Goal: Task Accomplishment & Management: Use online tool/utility

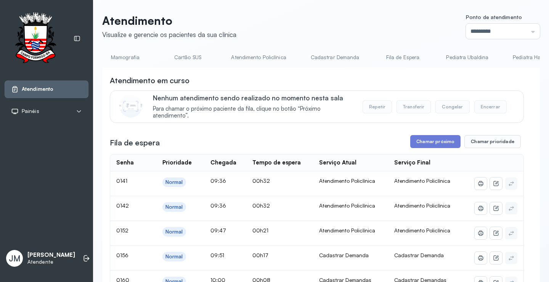
scroll to position [0, 281]
click at [300, 58] on link "Cadastrar Demanda" at bounding box center [323, 57] width 64 height 13
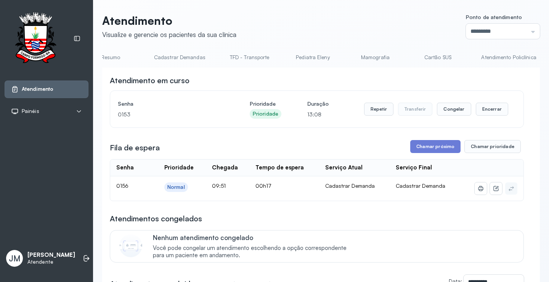
scroll to position [0, 0]
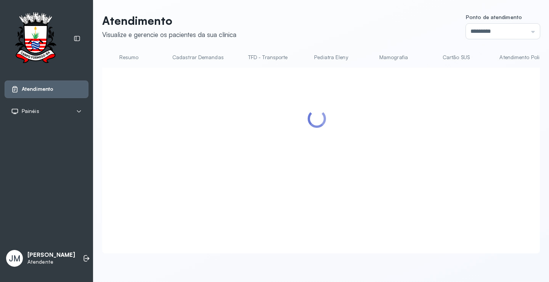
click at [191, 55] on link "Cadastrar Demandas" at bounding box center [198, 57] width 67 height 13
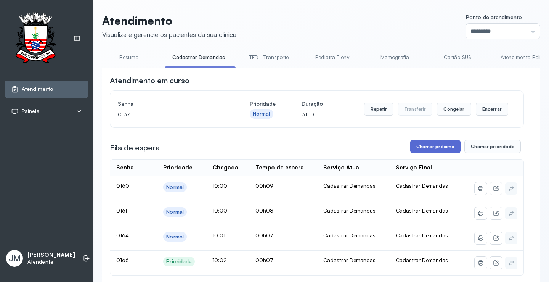
click at [433, 149] on button "Chamar próximo" at bounding box center [435, 146] width 50 height 13
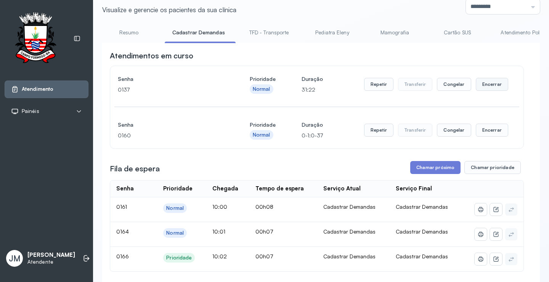
scroll to position [38, 0]
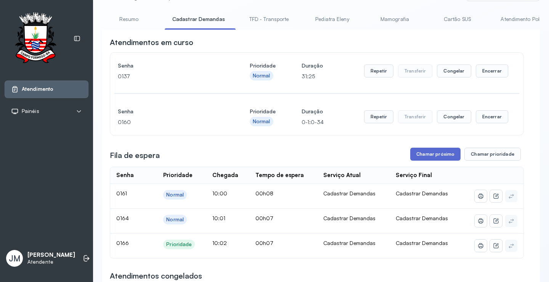
click at [429, 154] on button "Chamar próximo" at bounding box center [435, 154] width 50 height 13
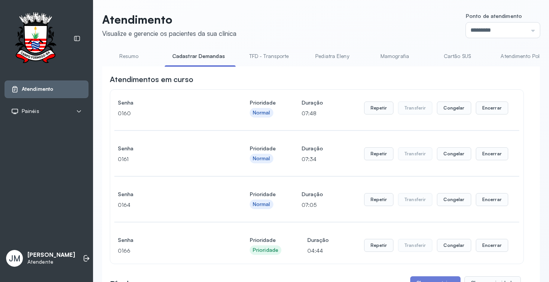
scroll to position [0, 0]
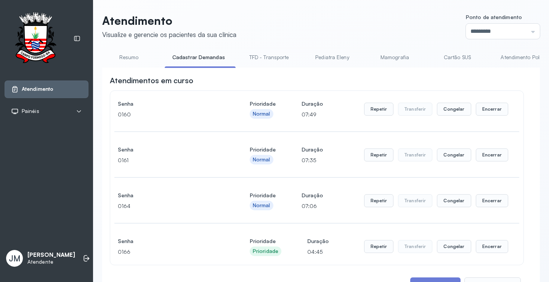
click at [512, 58] on link "Atendimento Policlínica" at bounding box center [528, 57] width 70 height 13
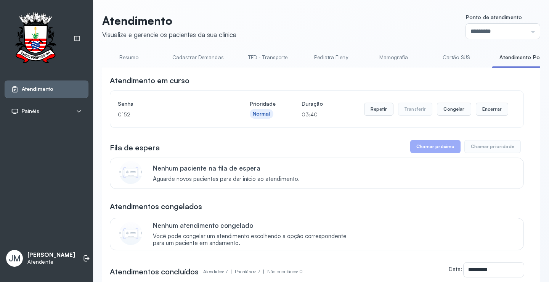
click at [513, 67] on div at bounding box center [530, 67] width 77 height 2
drag, startPoint x: 512, startPoint y: 66, endPoint x: 418, endPoint y: 78, distance: 94.3
click at [418, 78] on div "**********" at bounding box center [321, 277] width 438 height 453
click at [348, 79] on div "Atendimento em curso" at bounding box center [317, 80] width 414 height 11
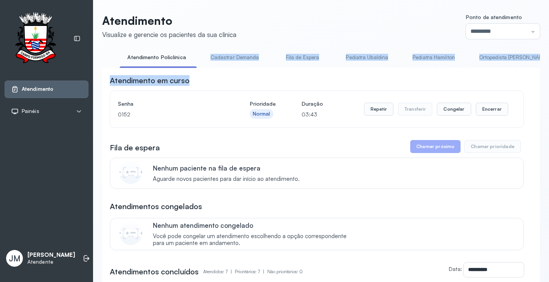
scroll to position [0, 373]
click at [481, 71] on div "**********" at bounding box center [321, 286] width 438 height 436
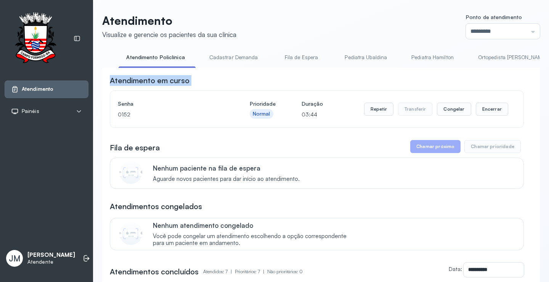
click at [481, 71] on div "**********" at bounding box center [321, 286] width 438 height 436
click at [245, 57] on link "Cadastrar Demanda" at bounding box center [234, 57] width 64 height 13
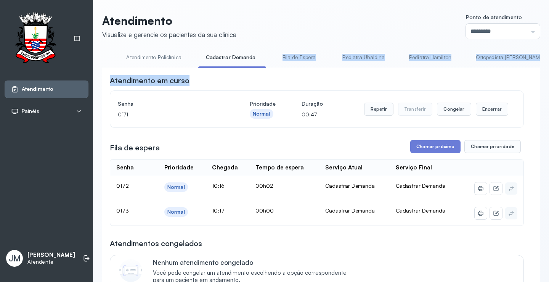
drag, startPoint x: 214, startPoint y: 68, endPoint x: 342, endPoint y: 70, distance: 128.6
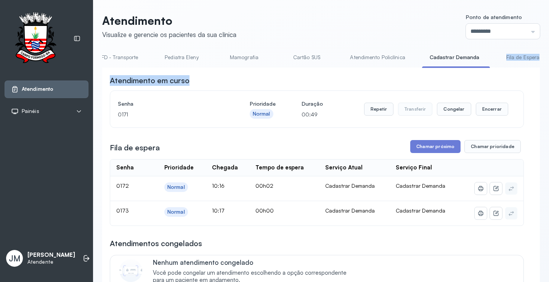
scroll to position [0, 0]
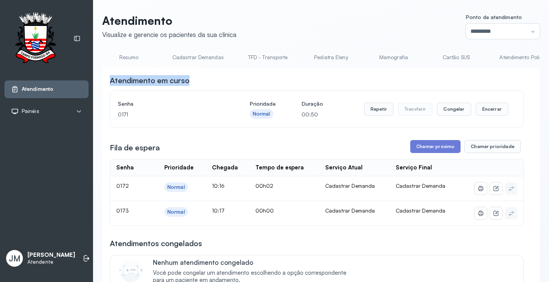
click at [196, 55] on link "Cadastrar Demandas" at bounding box center [198, 57] width 67 height 13
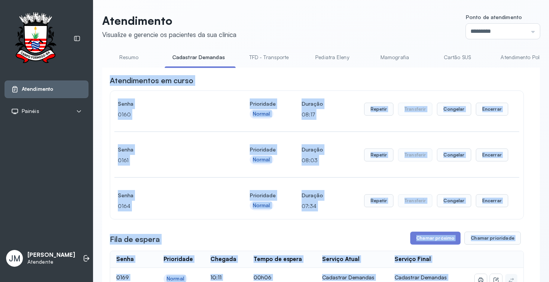
click at [328, 83] on div "Atendimentos em curso" at bounding box center [317, 80] width 414 height 11
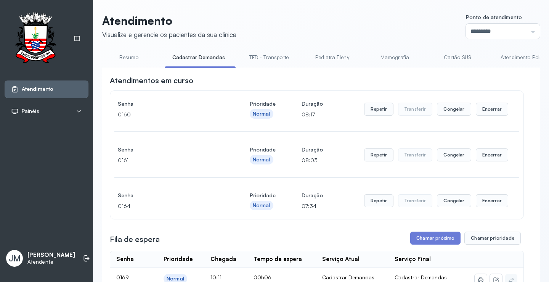
click at [328, 83] on div "Atendimentos em curso" at bounding box center [317, 80] width 414 height 11
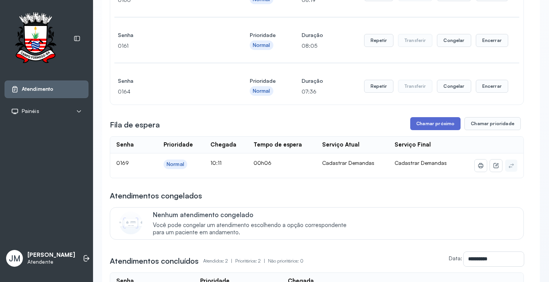
click at [441, 129] on button "Chamar próximo" at bounding box center [435, 123] width 50 height 13
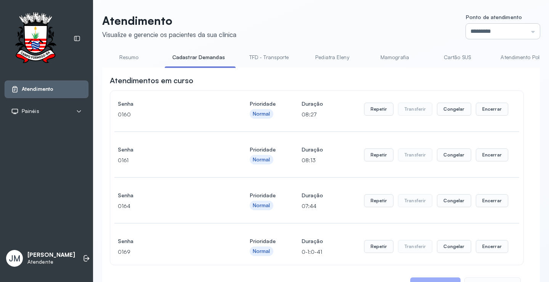
click at [515, 30] on input "*********" at bounding box center [503, 31] width 74 height 15
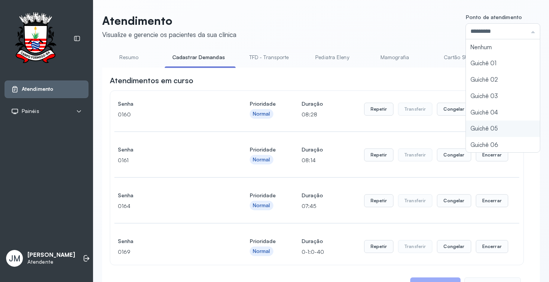
type input "*********"
click at [467, 129] on div "Atendimento Visualize e gerencie os pacientes da sua clínica Ponto de atendimen…" at bounding box center [321, 272] width 438 height 517
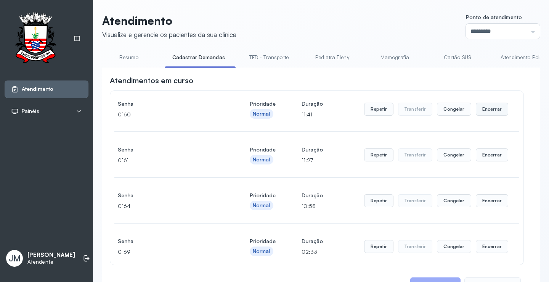
click at [493, 114] on button "Encerrar" at bounding box center [492, 109] width 32 height 13
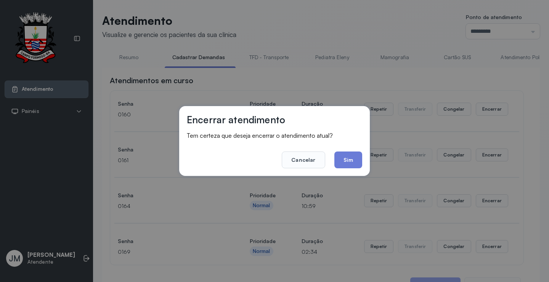
click at [373, 157] on div "Encerrar atendimento Tem certeza que deseja encerrar o atendimento atual? Cance…" at bounding box center [274, 141] width 549 height 282
click at [356, 157] on button "Sim" at bounding box center [349, 159] width 28 height 17
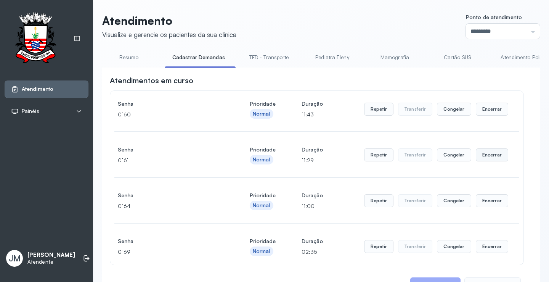
click at [488, 155] on button "Encerrar" at bounding box center [492, 154] width 32 height 13
click at [481, 106] on button "Encerrar" at bounding box center [492, 109] width 32 height 13
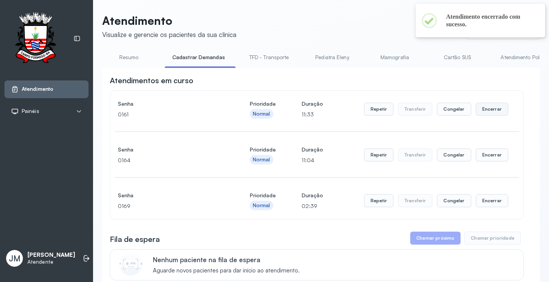
click at [487, 112] on button "Encerrar" at bounding box center [492, 109] width 32 height 13
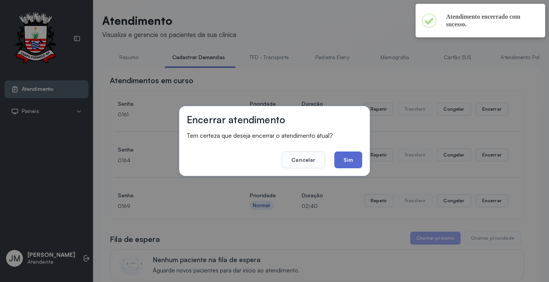
click at [346, 158] on button "Sim" at bounding box center [349, 159] width 28 height 17
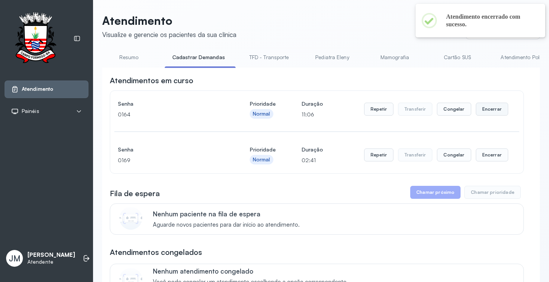
click at [486, 111] on button "Encerrar" at bounding box center [492, 109] width 32 height 13
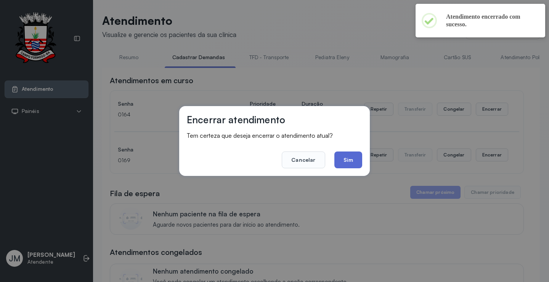
click at [350, 156] on button "Sim" at bounding box center [349, 159] width 28 height 17
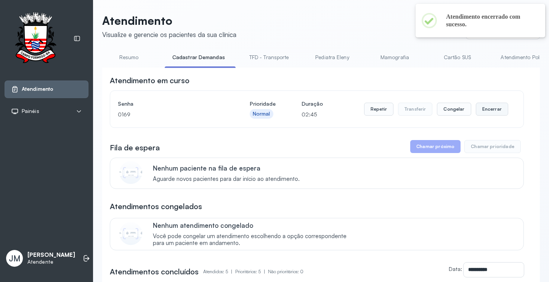
click at [486, 113] on button "Encerrar" at bounding box center [492, 109] width 32 height 13
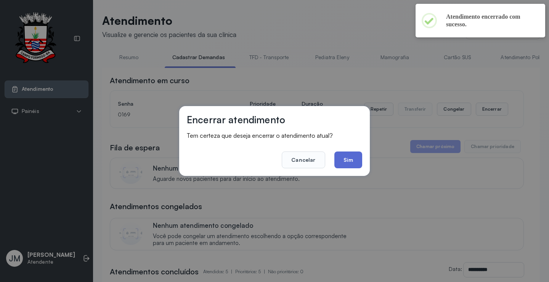
click at [339, 158] on button "Sim" at bounding box center [349, 159] width 28 height 17
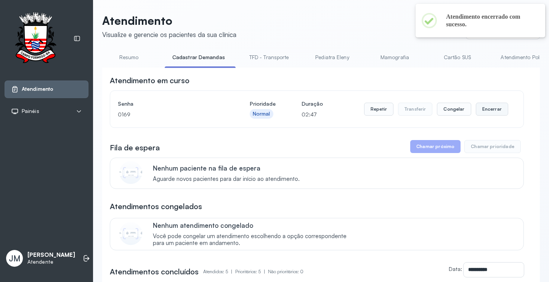
click at [494, 109] on button "Encerrar" at bounding box center [492, 109] width 32 height 13
click at [484, 111] on div "**********" at bounding box center [317, 254] width 414 height 358
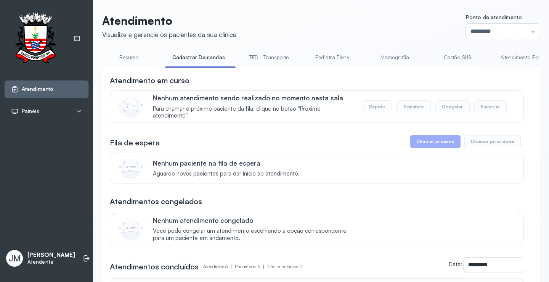
click at [124, 59] on link "Resumo" at bounding box center [128, 57] width 53 height 13
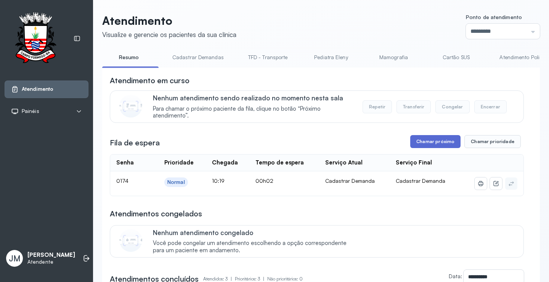
click at [422, 143] on button "Chamar próximo" at bounding box center [435, 141] width 50 height 13
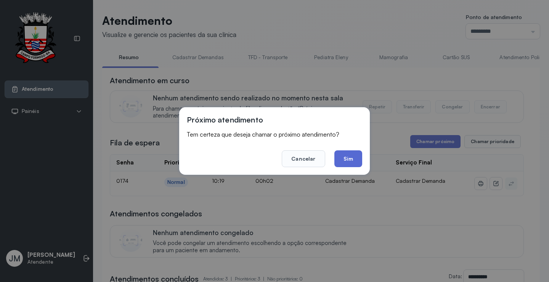
click at [339, 158] on button "Sim" at bounding box center [349, 158] width 28 height 17
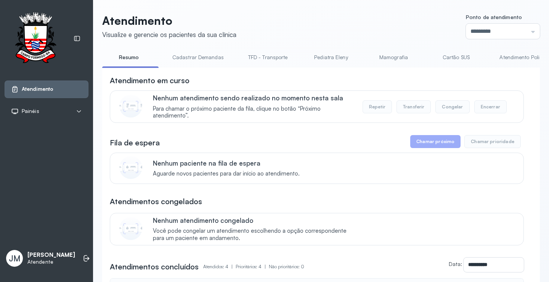
click at [127, 60] on link "Resumo" at bounding box center [128, 57] width 53 height 13
click at [132, 54] on link "Resumo" at bounding box center [128, 57] width 53 height 13
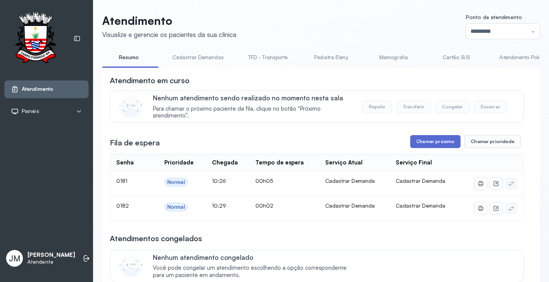
click at [427, 139] on button "Chamar próximo" at bounding box center [435, 141] width 50 height 13
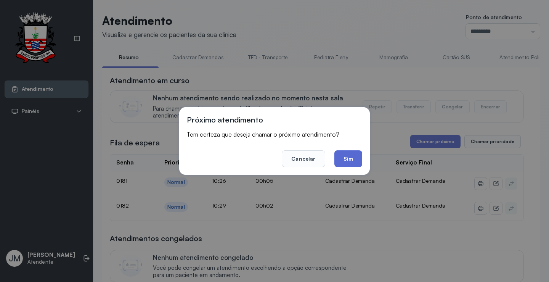
click at [346, 156] on button "Sim" at bounding box center [349, 158] width 28 height 17
